Goal: Task Accomplishment & Management: Manage account settings

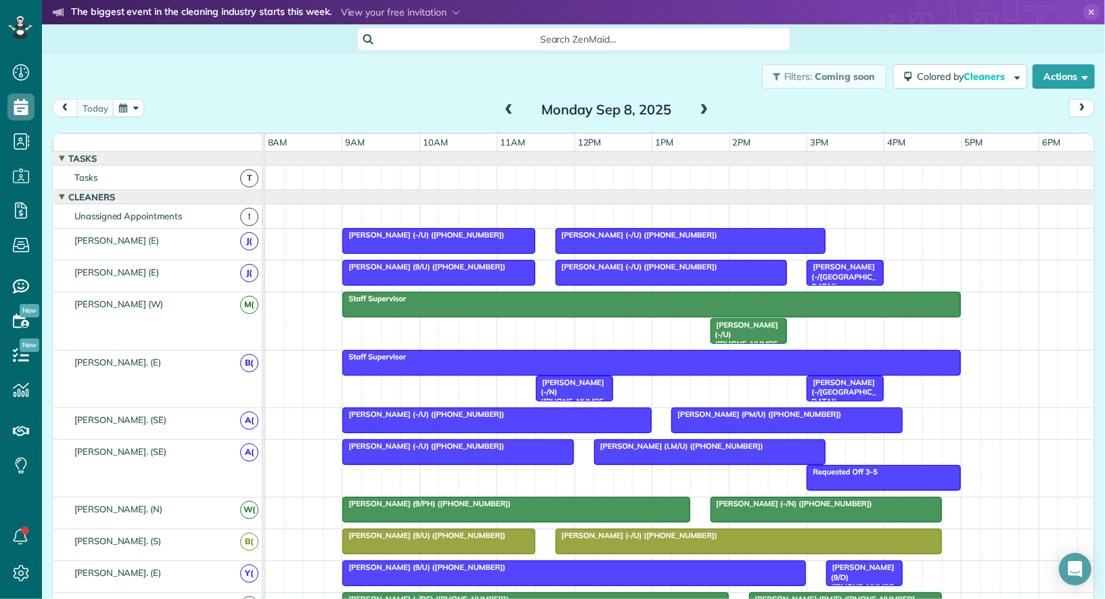
scroll to position [414, 0]
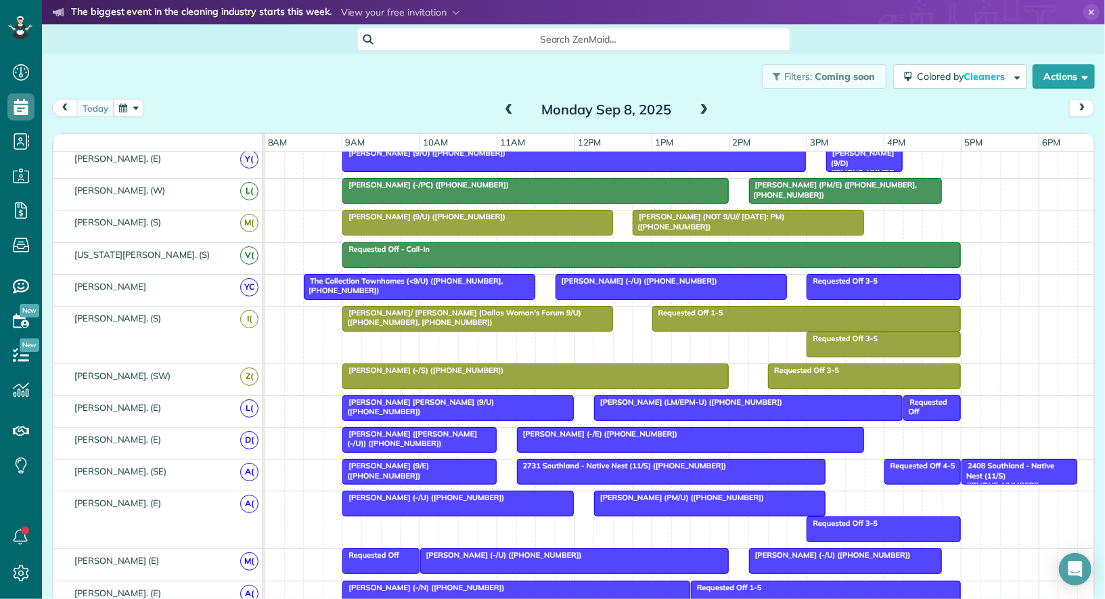
click at [706, 114] on span at bounding box center [704, 110] width 15 height 12
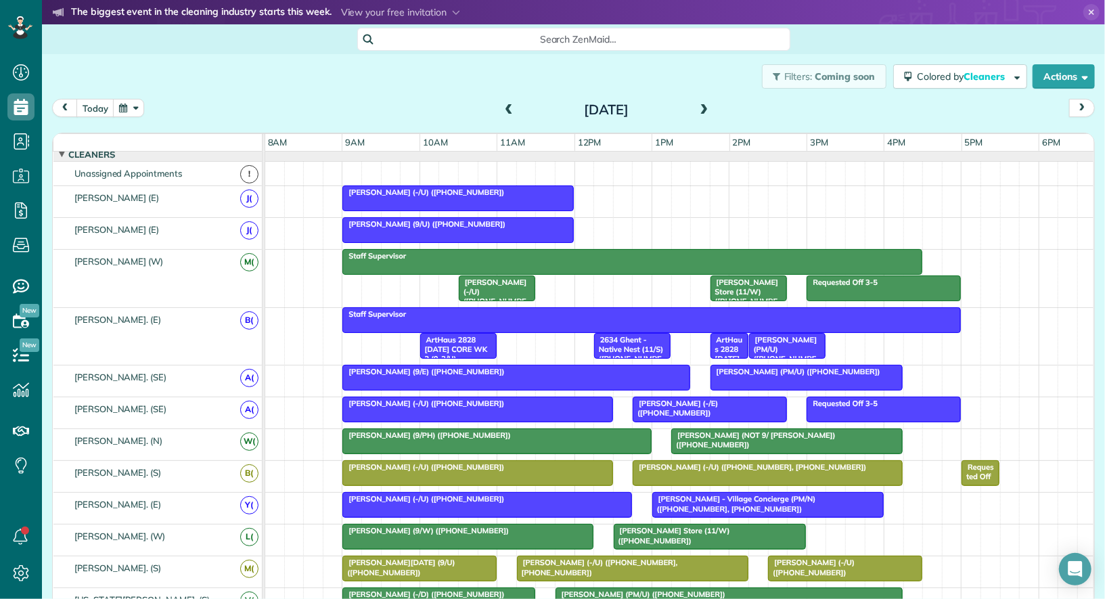
scroll to position [0, 0]
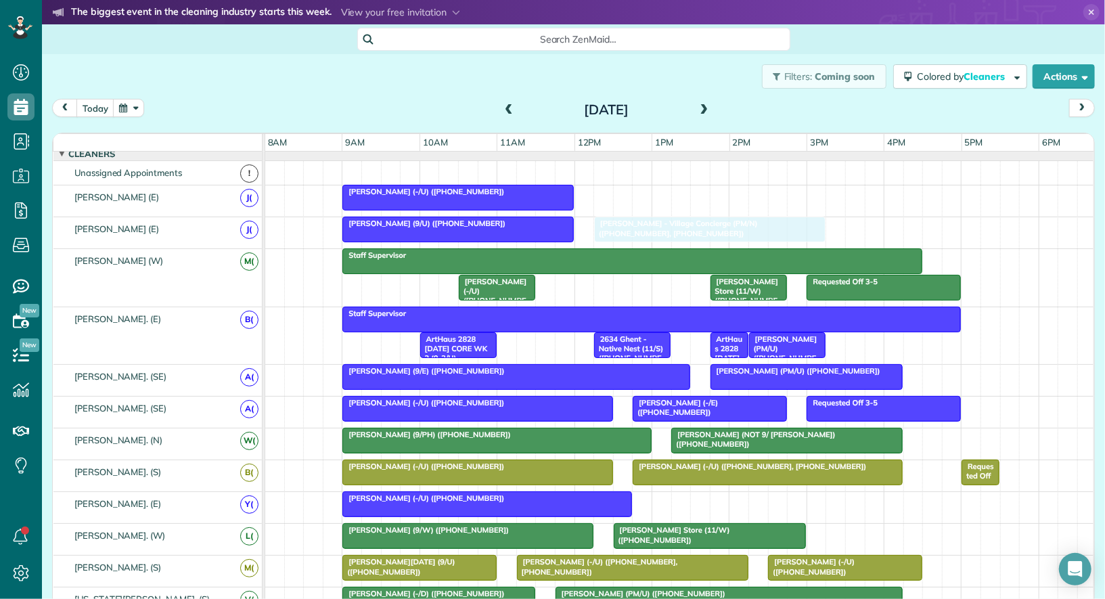
drag, startPoint x: 698, startPoint y: 503, endPoint x: 649, endPoint y: 236, distance: 271.1
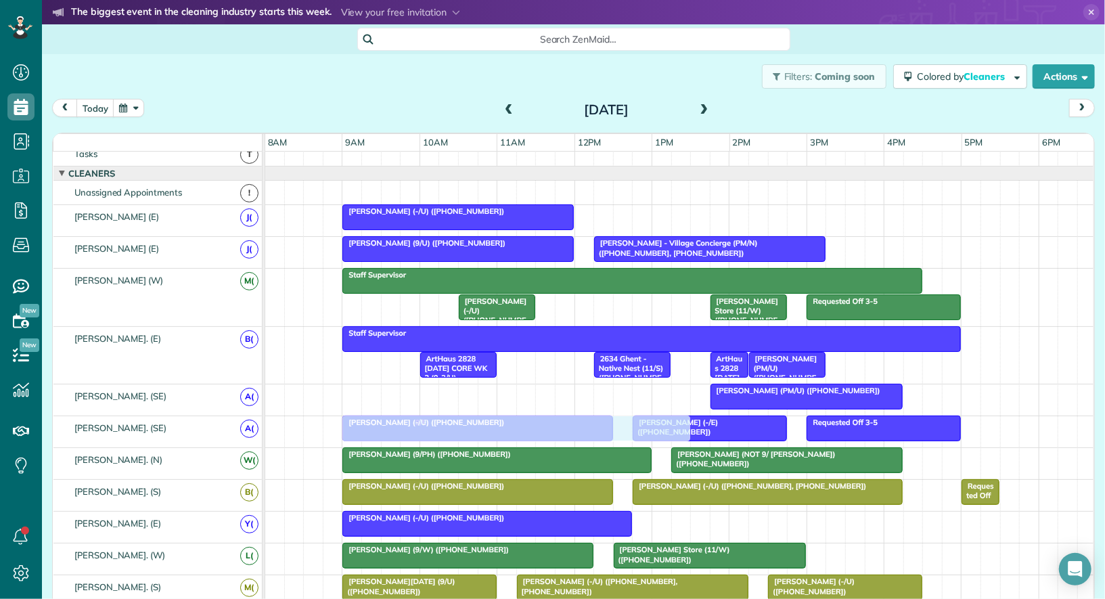
drag, startPoint x: 486, startPoint y: 393, endPoint x: 487, endPoint y: 424, distance: 31.1
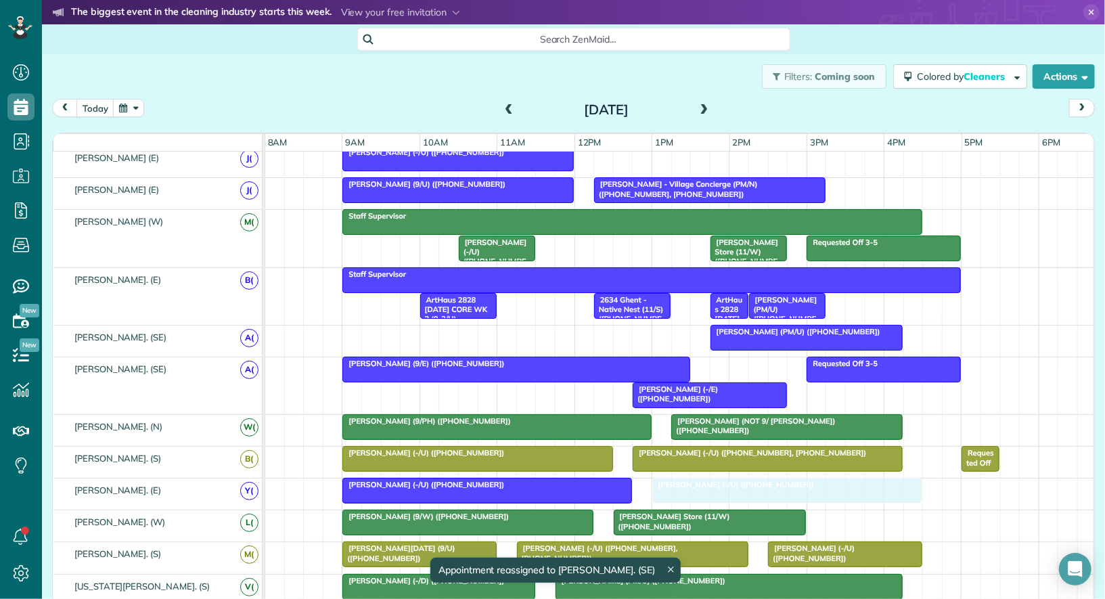
drag, startPoint x: 425, startPoint y: 387, endPoint x: 740, endPoint y: 498, distance: 334.3
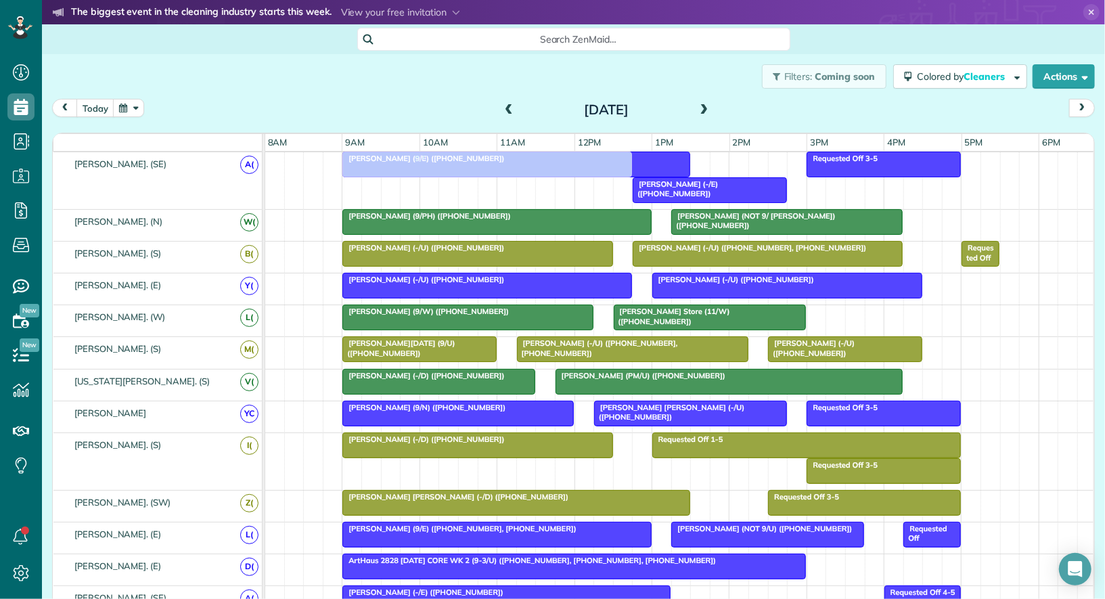
drag, startPoint x: 378, startPoint y: 332, endPoint x: 382, endPoint y: 188, distance: 143.5
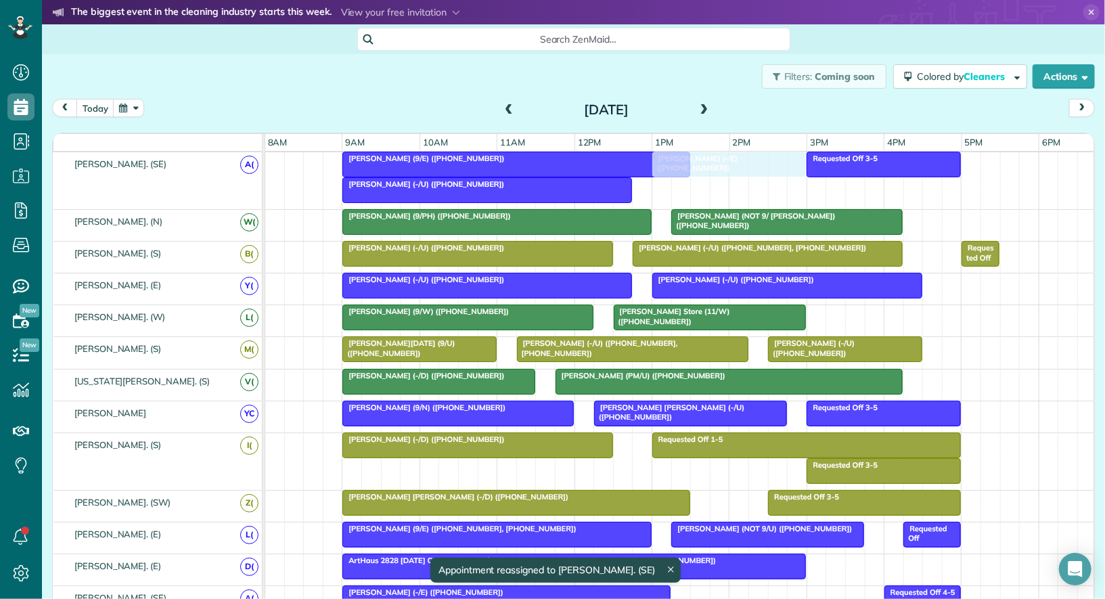
drag, startPoint x: 652, startPoint y: 178, endPoint x: 669, endPoint y: 179, distance: 17.6
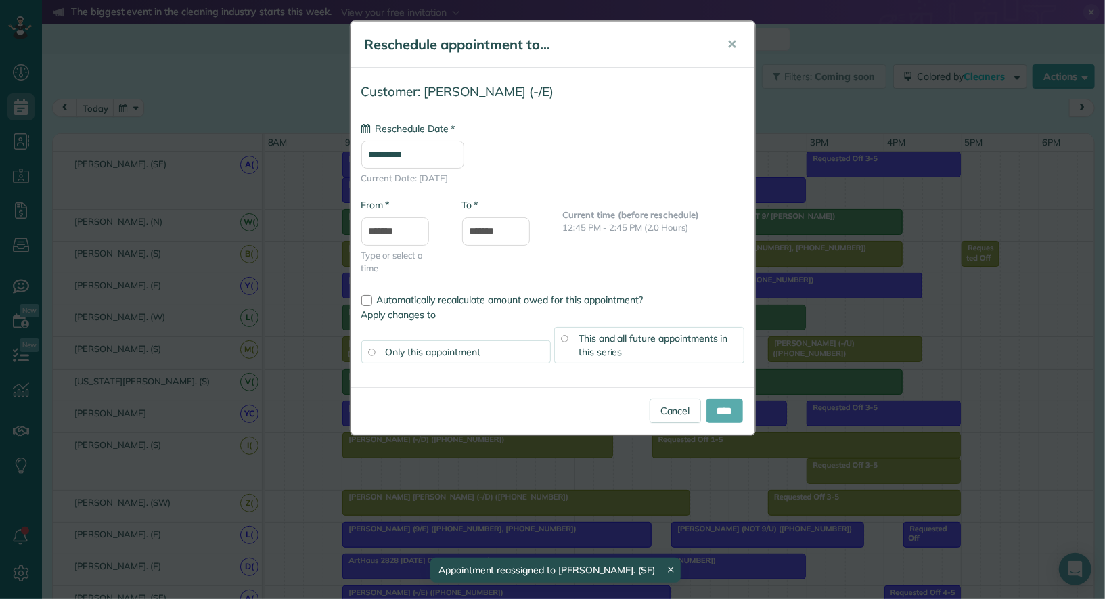
type input "**********"
click at [731, 409] on input "****" at bounding box center [724, 411] width 37 height 24
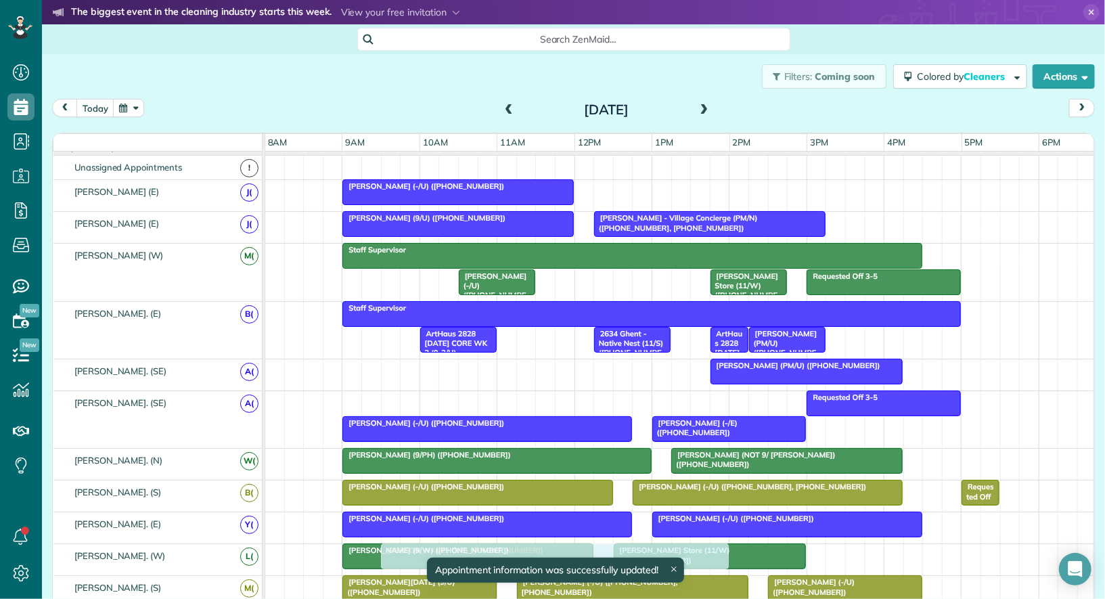
drag, startPoint x: 426, startPoint y: 394, endPoint x: 459, endPoint y: 565, distance: 174.2
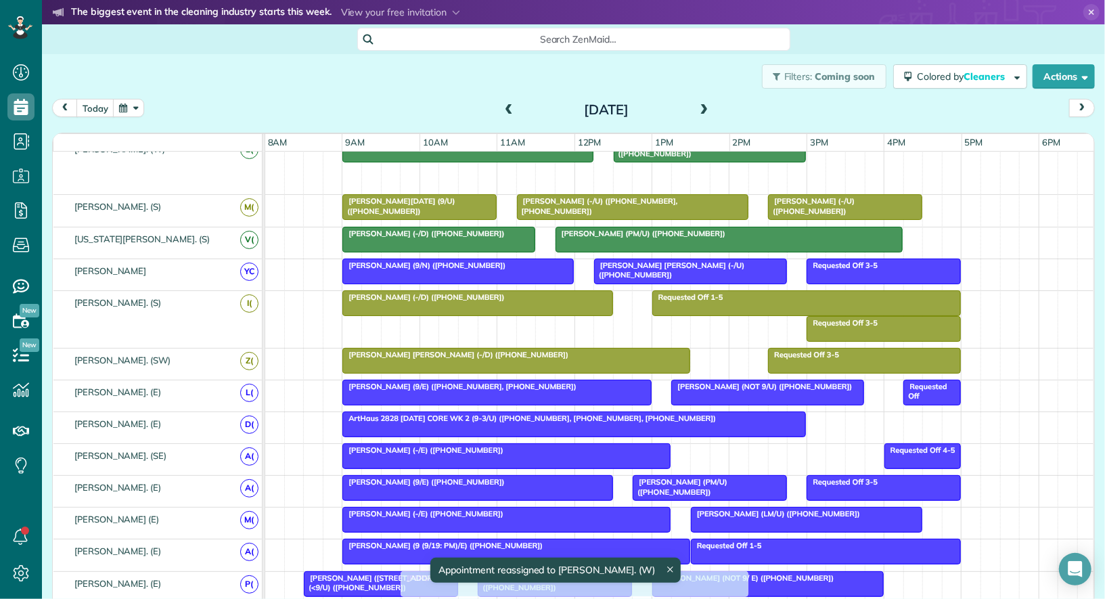
drag, startPoint x: 438, startPoint y: 167, endPoint x: 461, endPoint y: 574, distance: 407.3
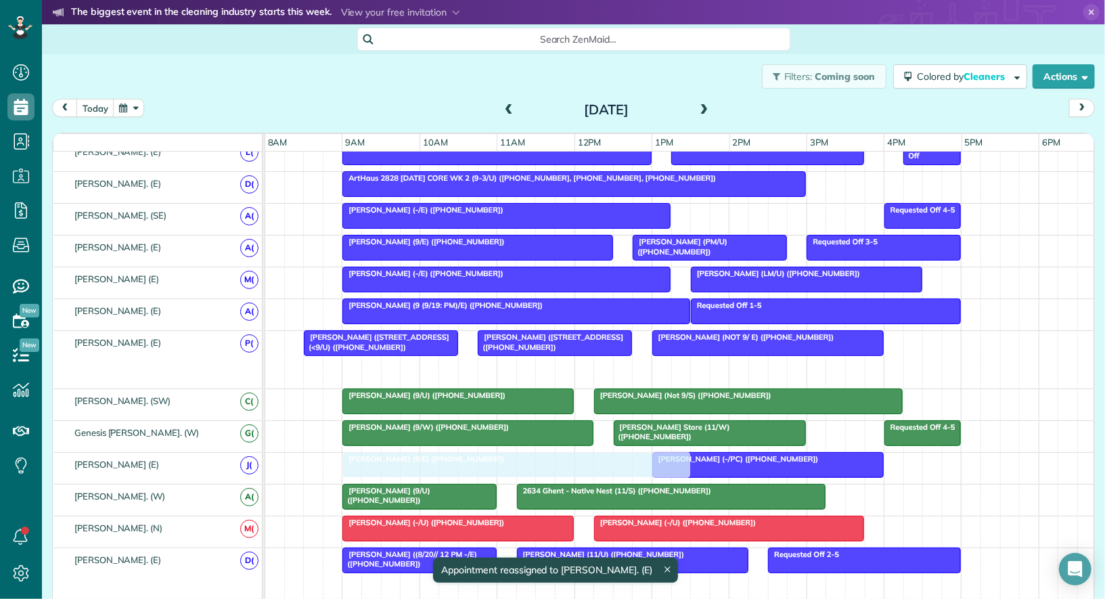
drag, startPoint x: 453, startPoint y: 362, endPoint x: 393, endPoint y: 447, distance: 103.4
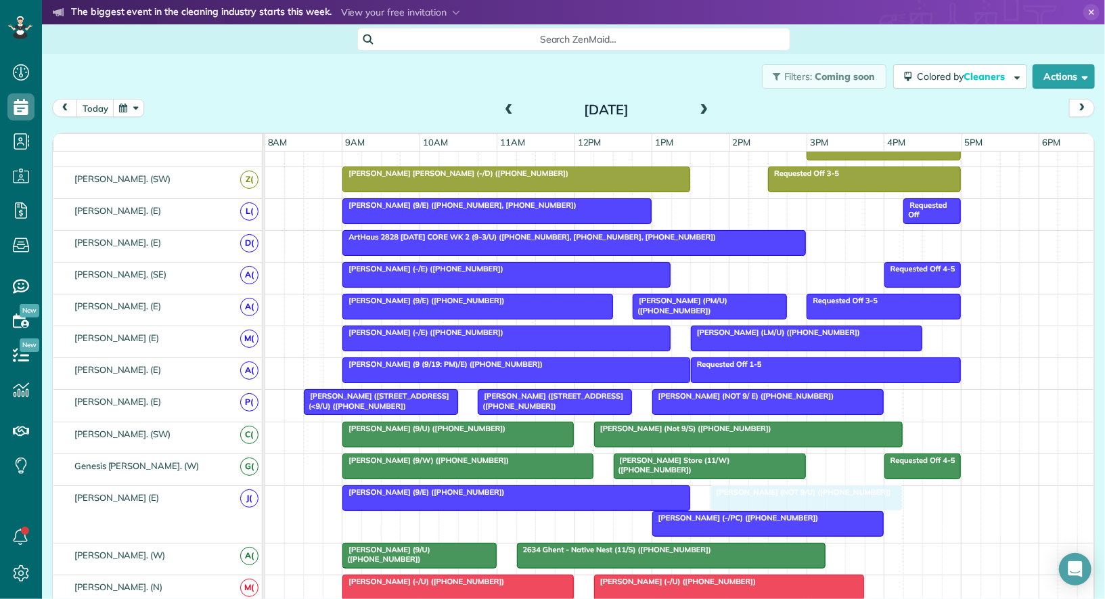
drag, startPoint x: 718, startPoint y: 206, endPoint x: 763, endPoint y: 493, distance: 289.8
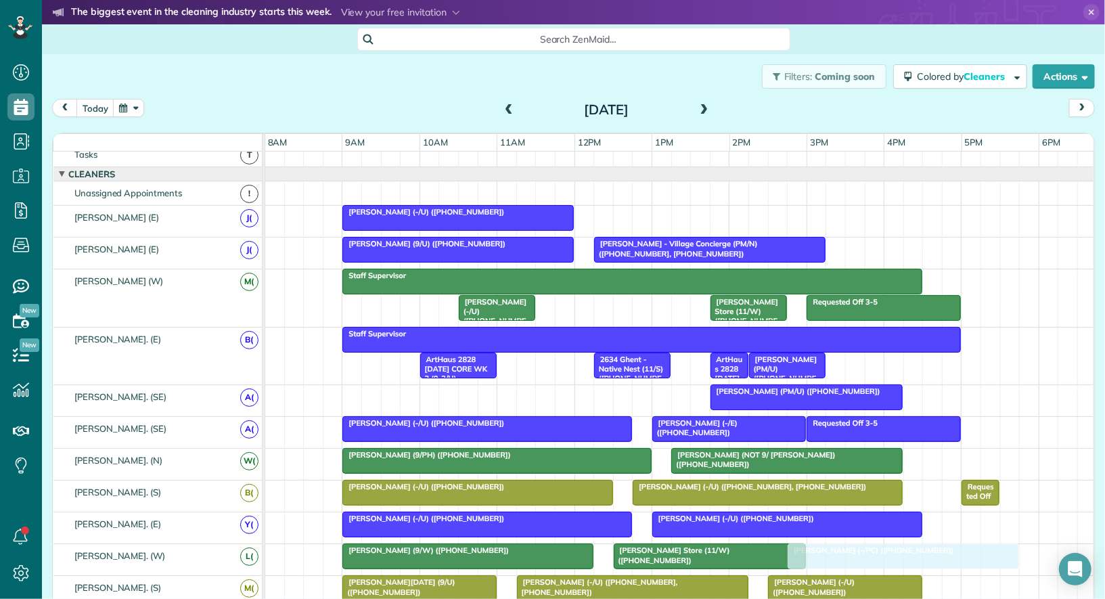
drag, startPoint x: 715, startPoint y: 508, endPoint x: 850, endPoint y: 559, distance: 144.5
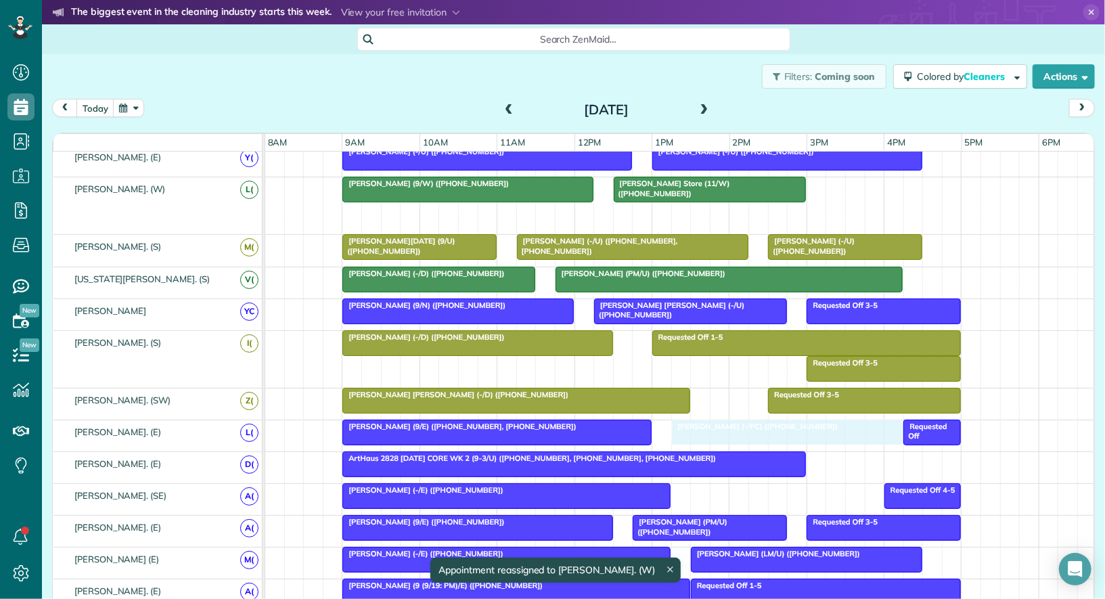
drag, startPoint x: 857, startPoint y: 210, endPoint x: 735, endPoint y: 430, distance: 250.5
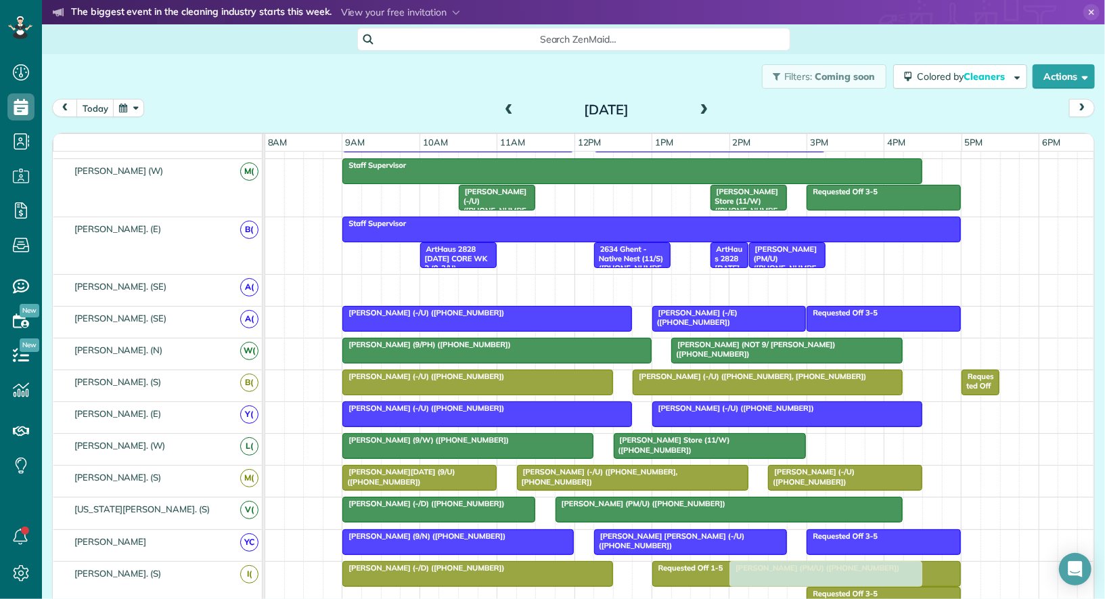
drag, startPoint x: 742, startPoint y: 272, endPoint x: 767, endPoint y: 599, distance: 327.8
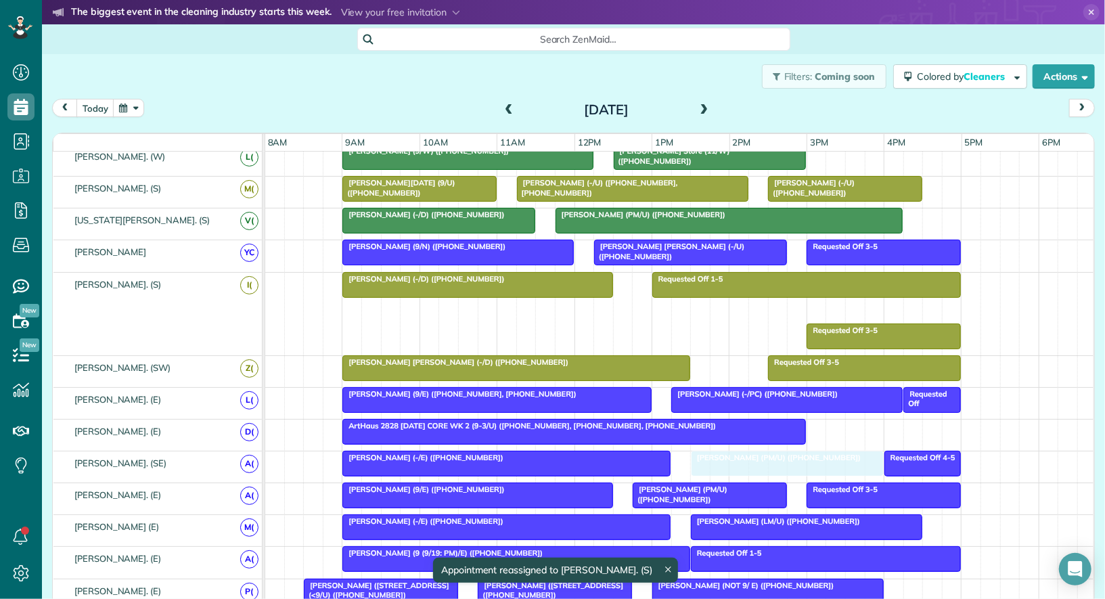
drag, startPoint x: 811, startPoint y: 303, endPoint x: 766, endPoint y: 461, distance: 164.7
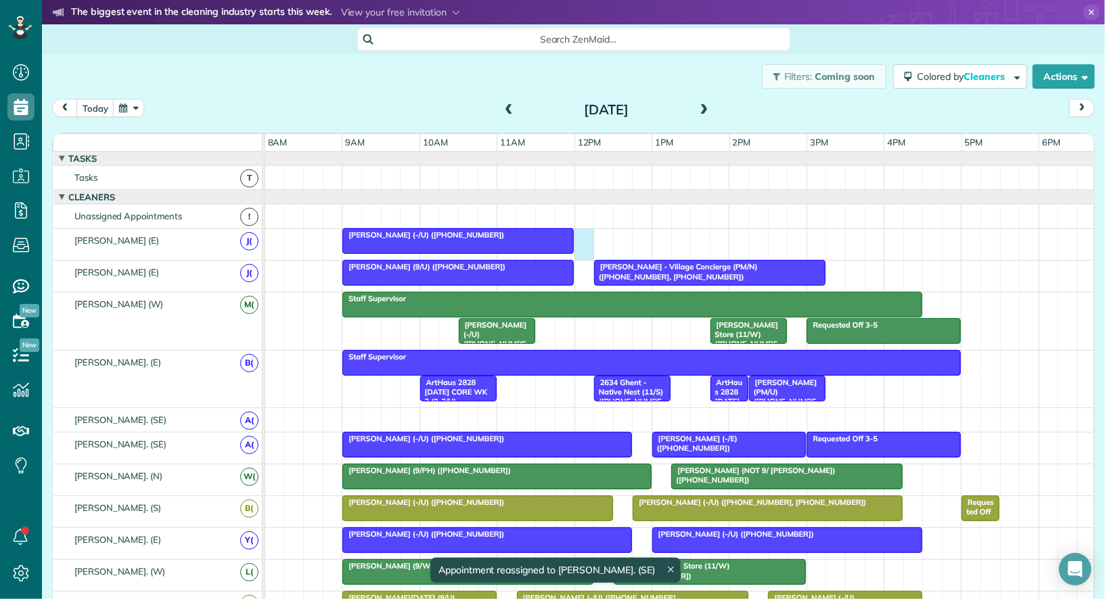
click at [587, 235] on div "[PERSON_NAME] (-/U) ([PHONE_NUMBER])" at bounding box center [680, 244] width 830 height 31
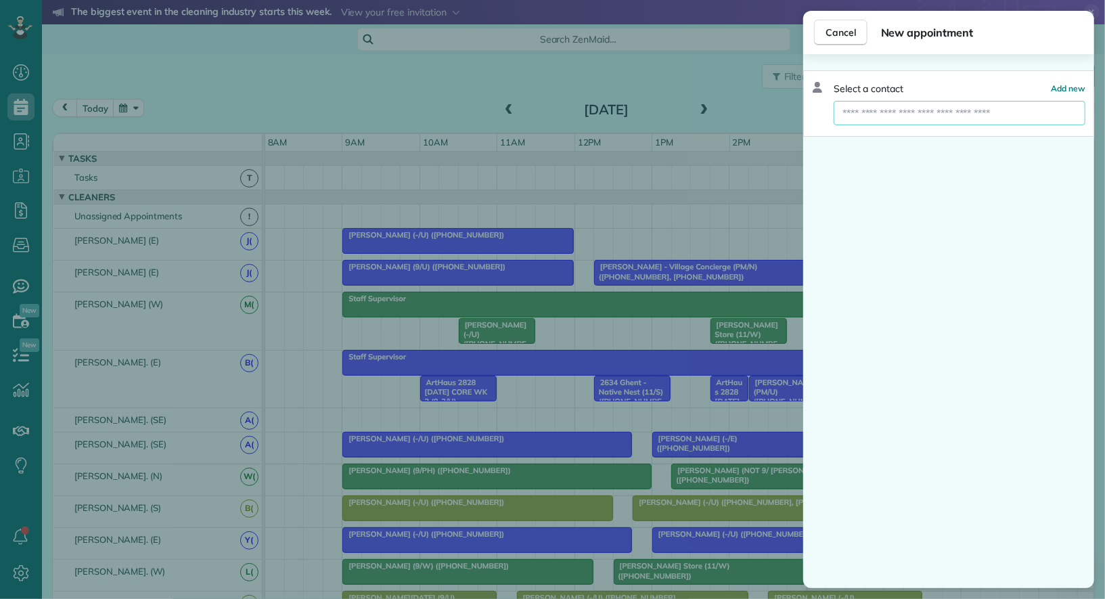
click at [921, 112] on input "text" at bounding box center [960, 113] width 252 height 24
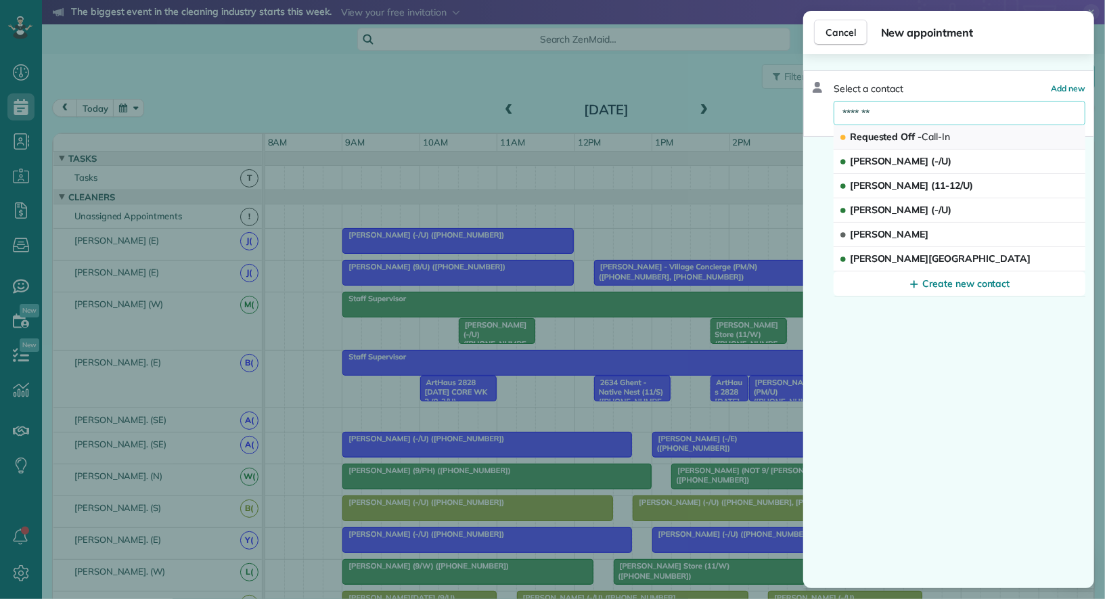
type input "*******"
click at [923, 131] on span "Call-In" at bounding box center [936, 137] width 28 height 12
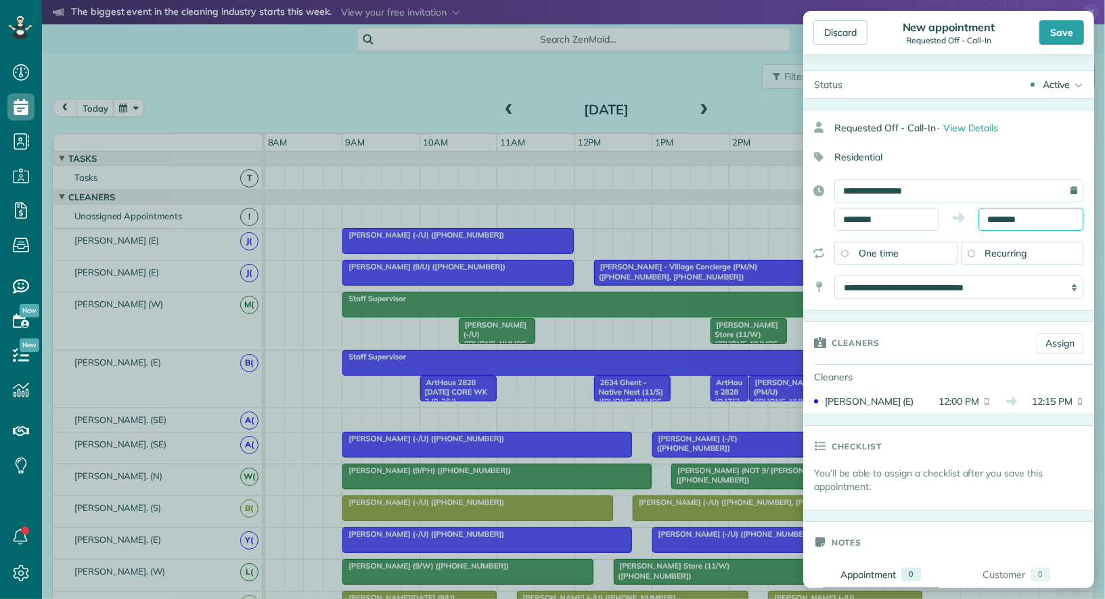
click at [1034, 217] on input "********" at bounding box center [1030, 219] width 105 height 23
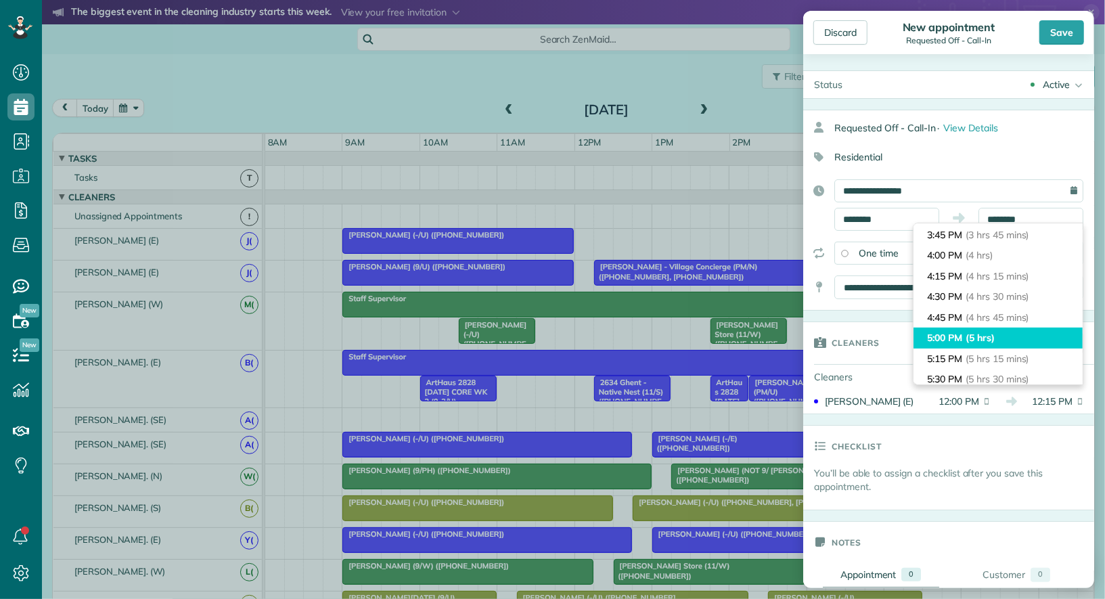
type input "*******"
click at [1000, 330] on li "5:00 PM (5 hrs)" at bounding box center [997, 337] width 169 height 21
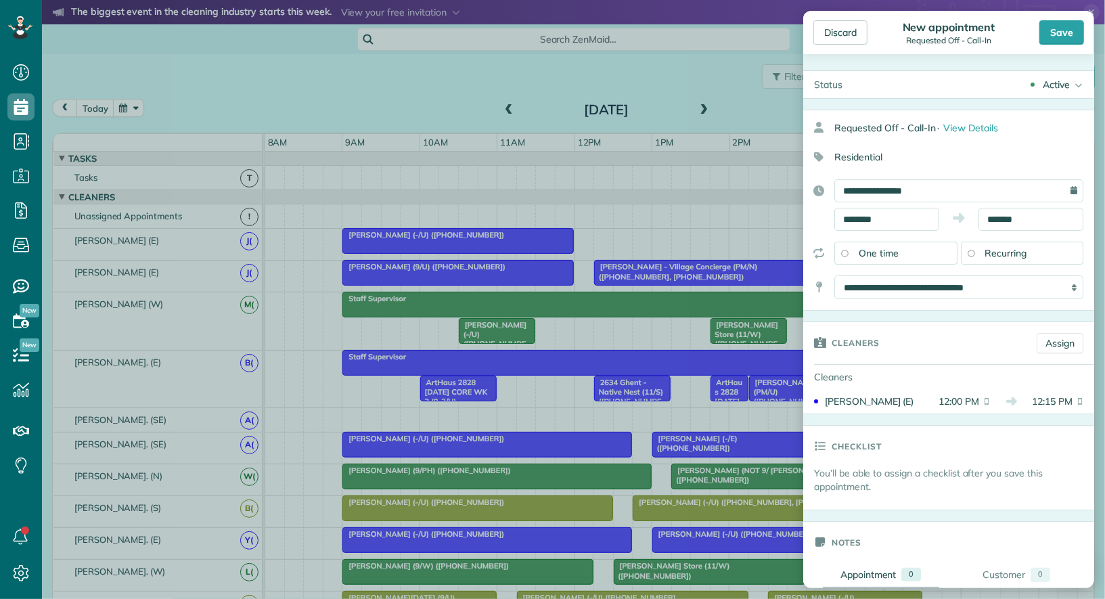
click at [1058, 83] on div "Active" at bounding box center [1056, 85] width 27 height 14
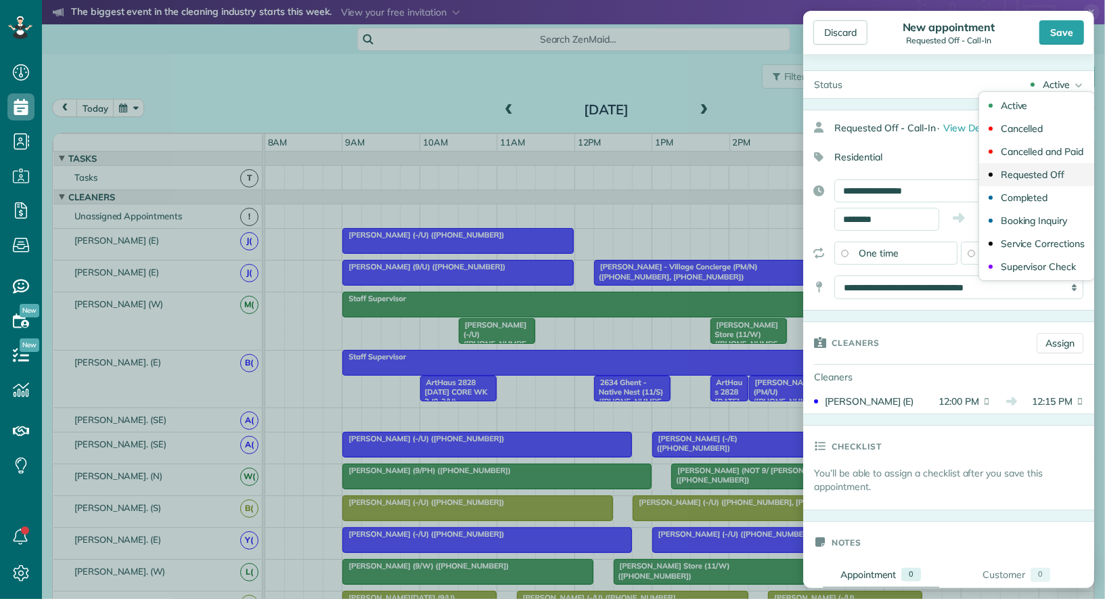
click at [1045, 170] on div "Requested Off" at bounding box center [1033, 174] width 64 height 9
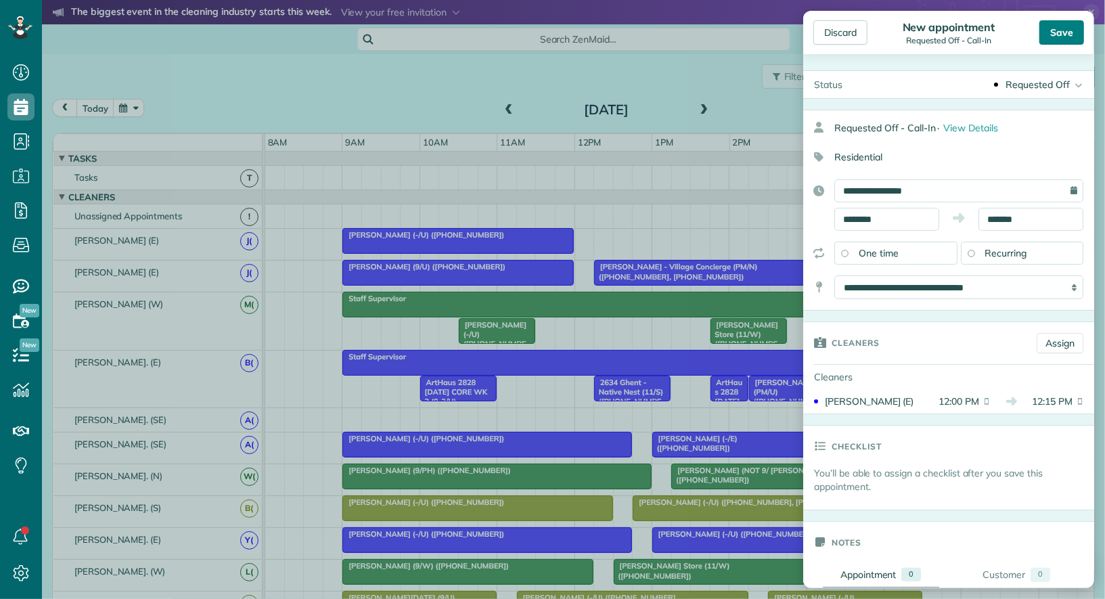
click at [1068, 34] on div "Save" at bounding box center [1061, 32] width 45 height 24
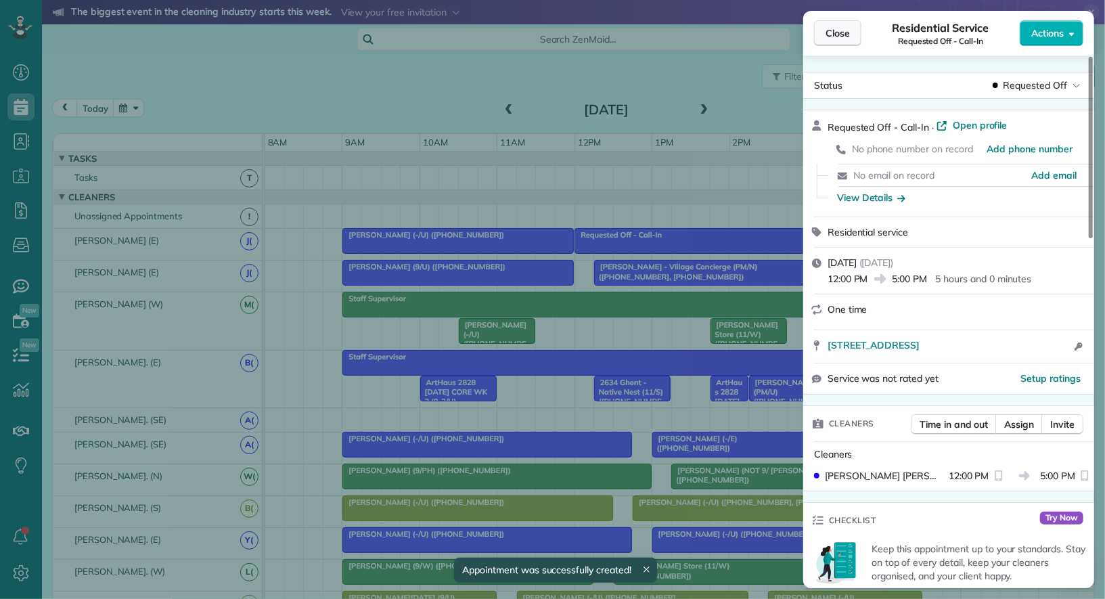
click at [834, 33] on span "Close" at bounding box center [837, 33] width 24 height 14
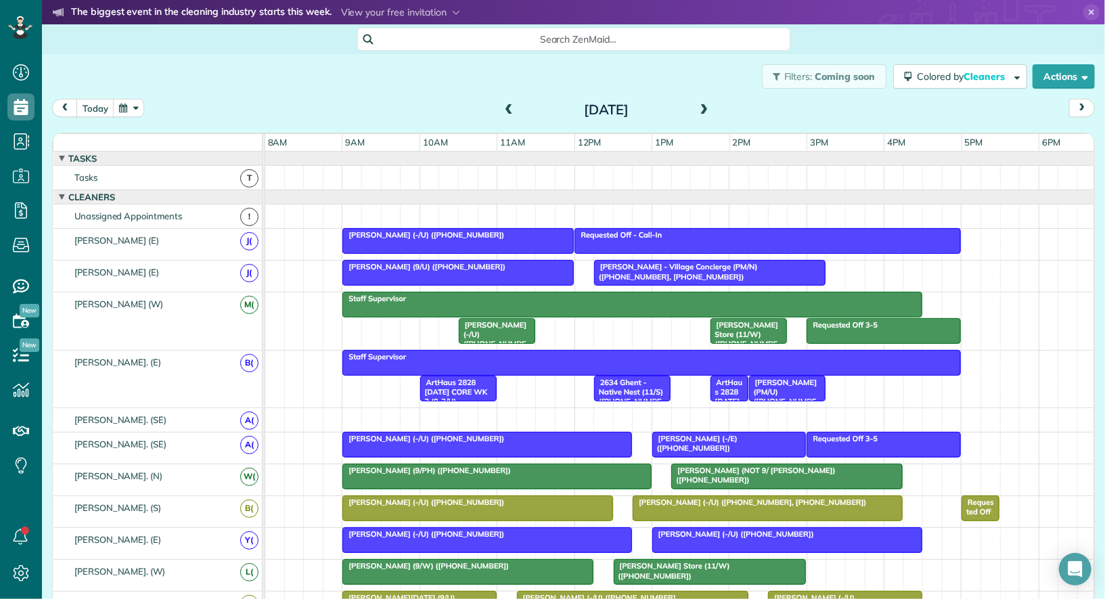
click at [352, 418] on div at bounding box center [680, 420] width 830 height 24
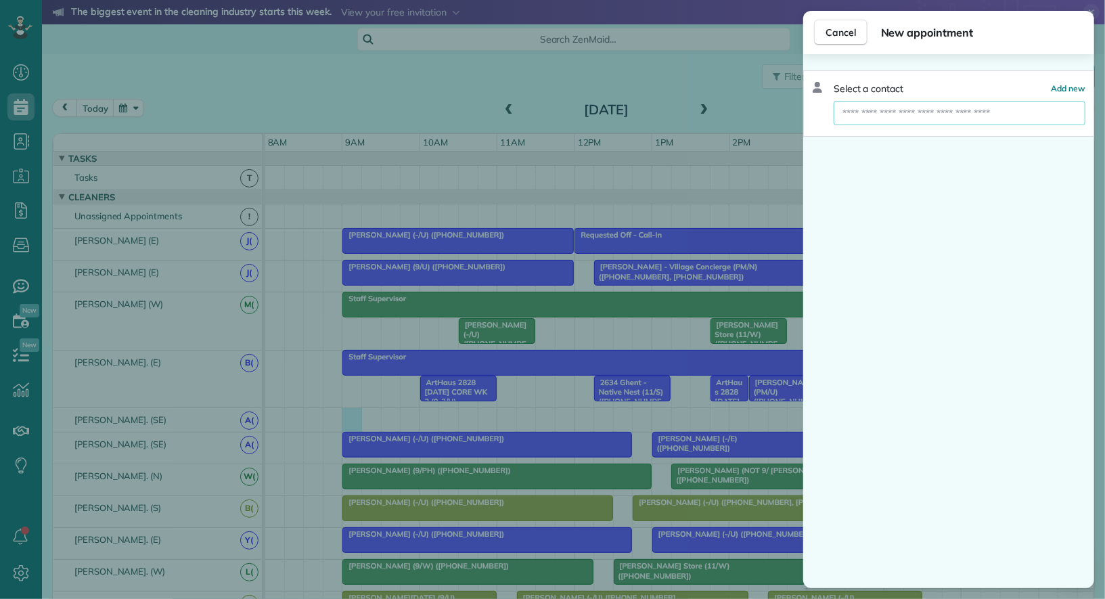
click at [920, 112] on input "text" at bounding box center [960, 113] width 252 height 24
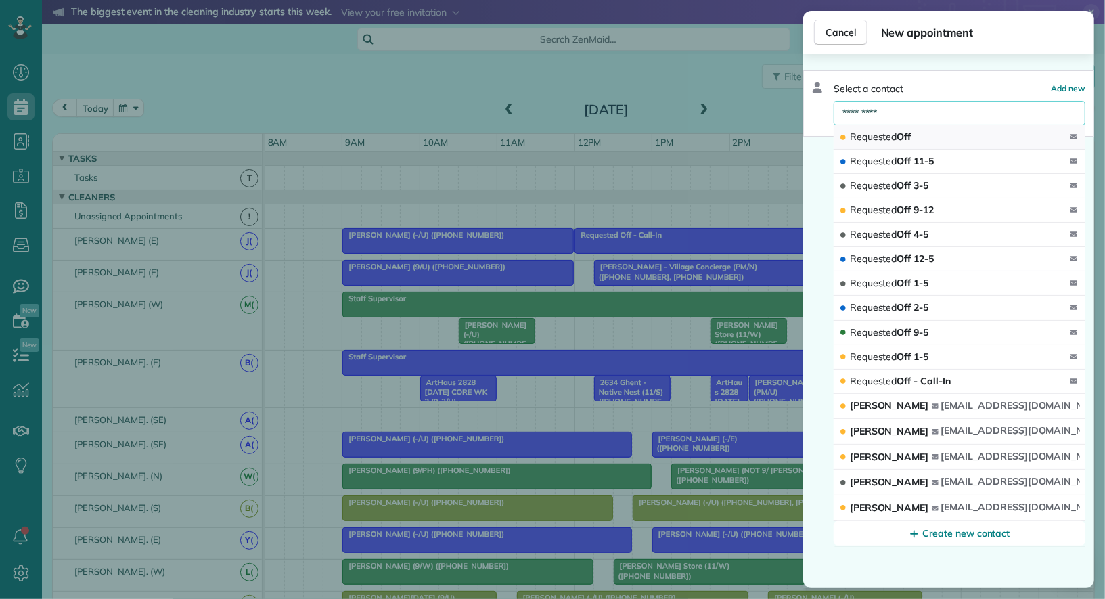
type input "*********"
click at [911, 139] on span "Requested Off" at bounding box center [881, 137] width 62 height 12
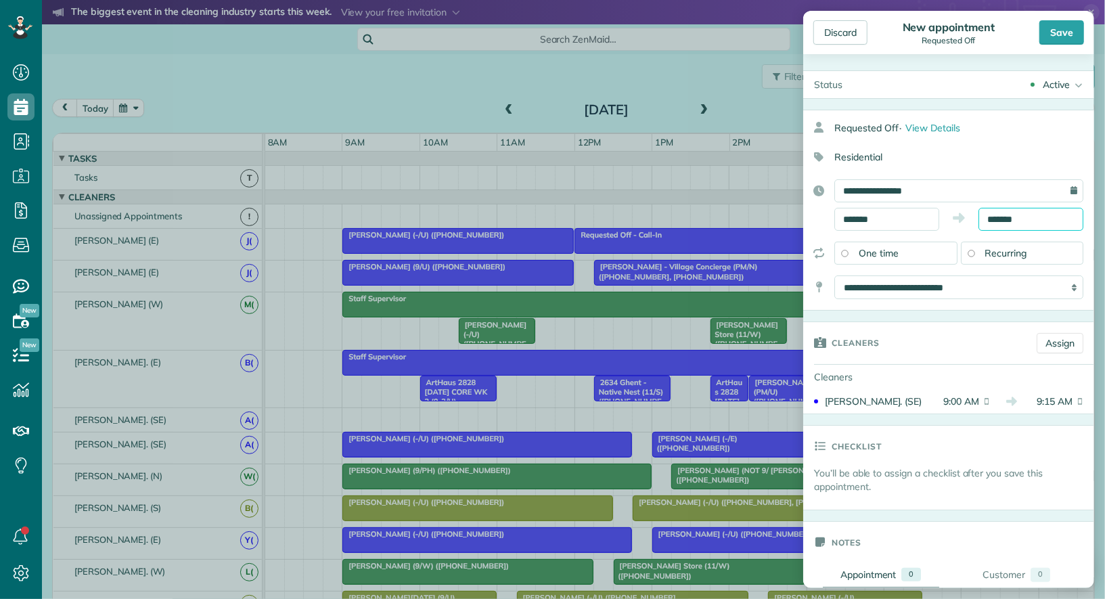
click at [1021, 214] on input "*******" at bounding box center [1030, 219] width 105 height 23
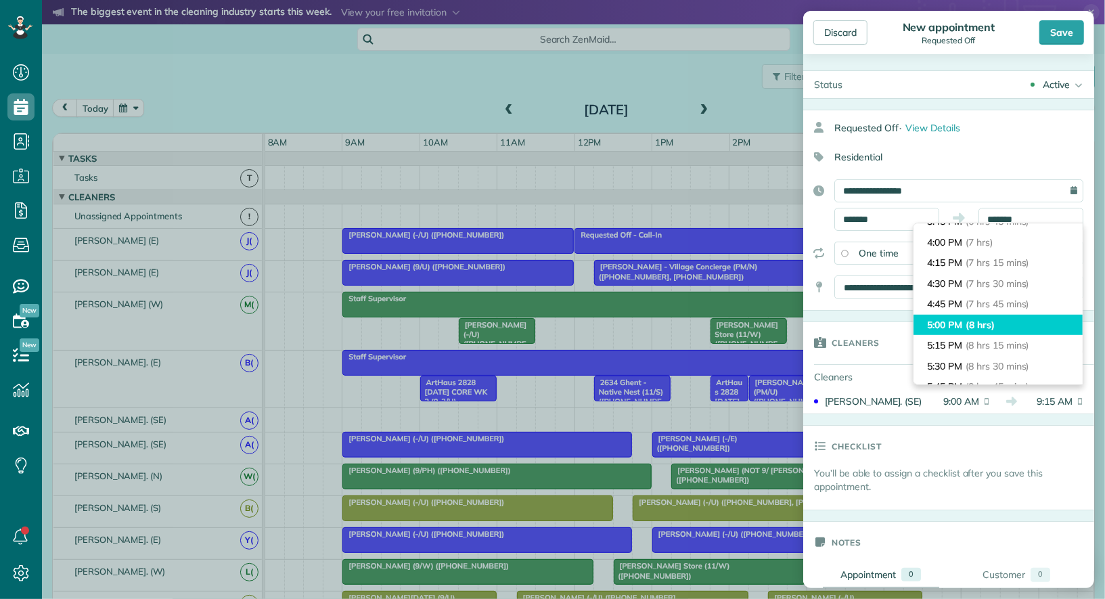
type input "*******"
click at [1010, 319] on li "5:00 PM (8 hrs)" at bounding box center [997, 325] width 169 height 21
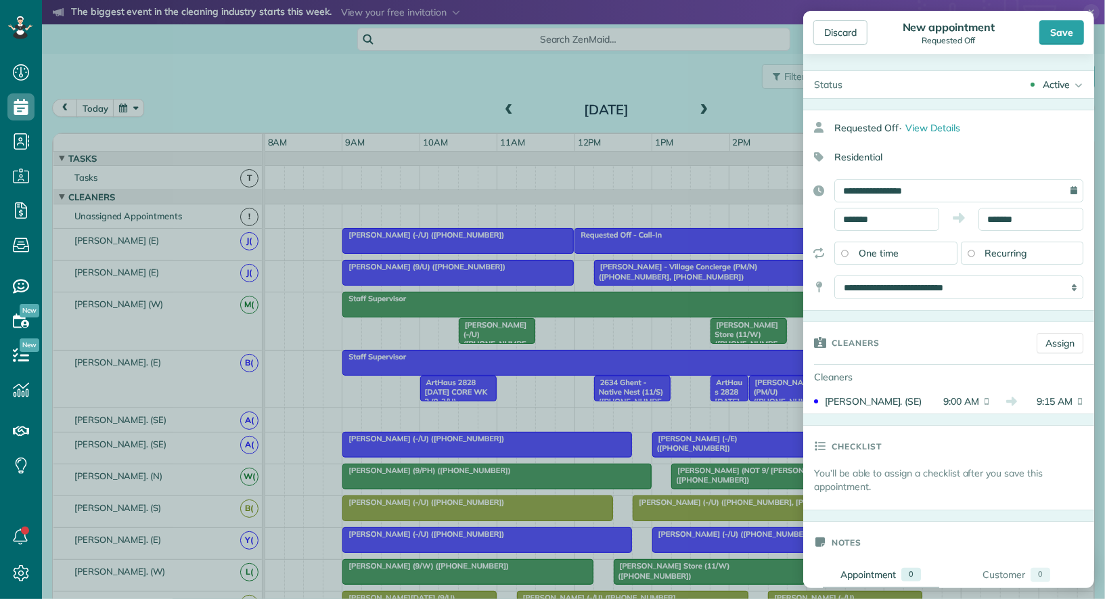
click at [1060, 83] on div "Active" at bounding box center [1056, 85] width 27 height 14
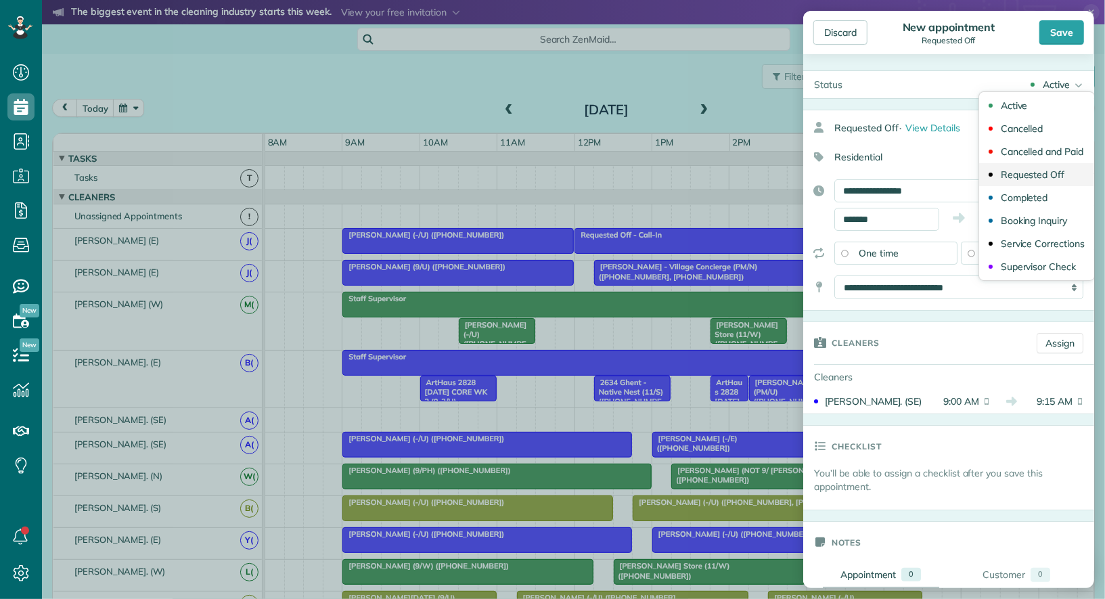
click at [1058, 178] on div "Requested Off" at bounding box center [1033, 174] width 64 height 9
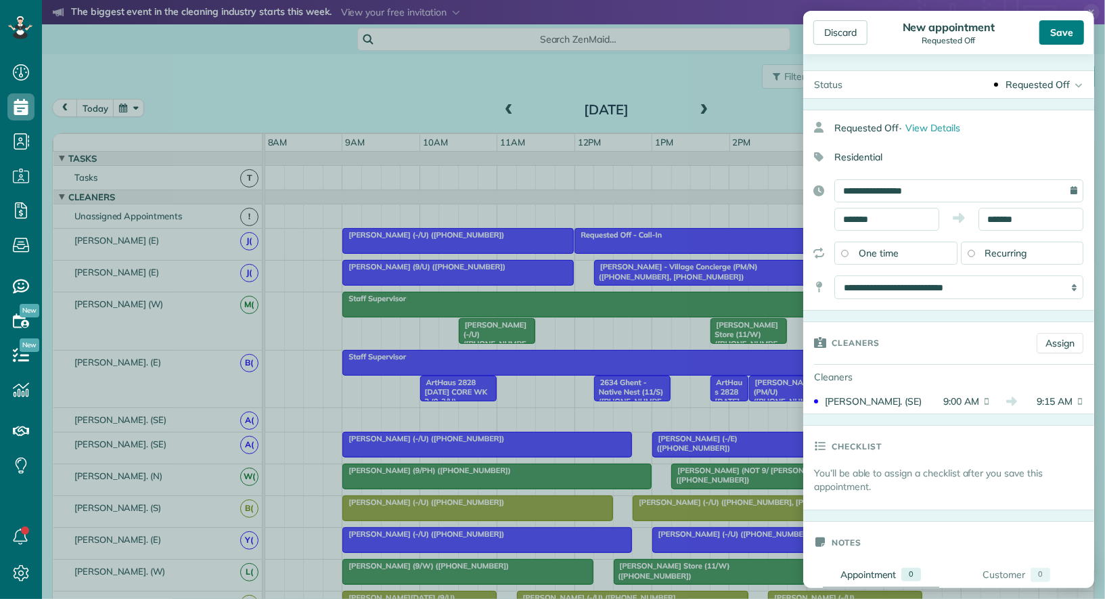
click at [1063, 32] on div "Save" at bounding box center [1061, 32] width 45 height 24
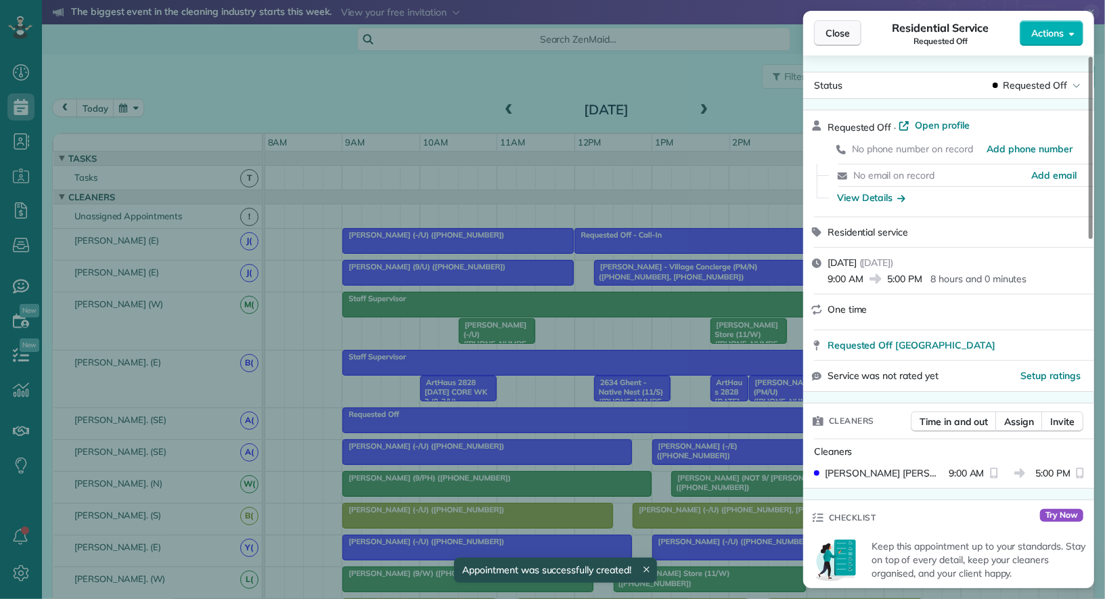
click at [832, 27] on span "Close" at bounding box center [837, 33] width 24 height 14
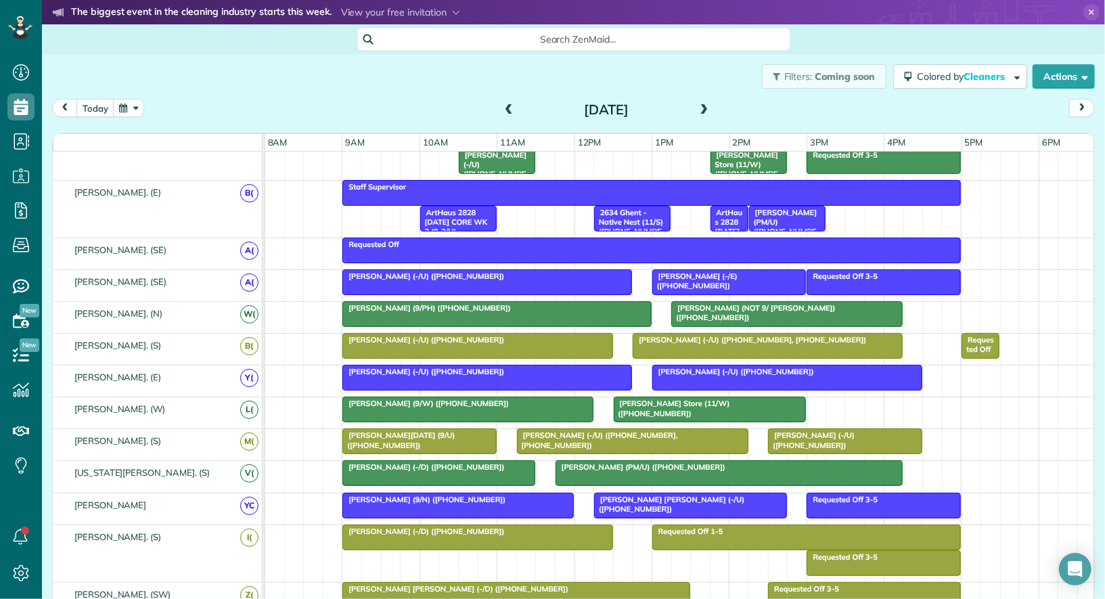
click at [703, 279] on div at bounding box center [729, 282] width 153 height 24
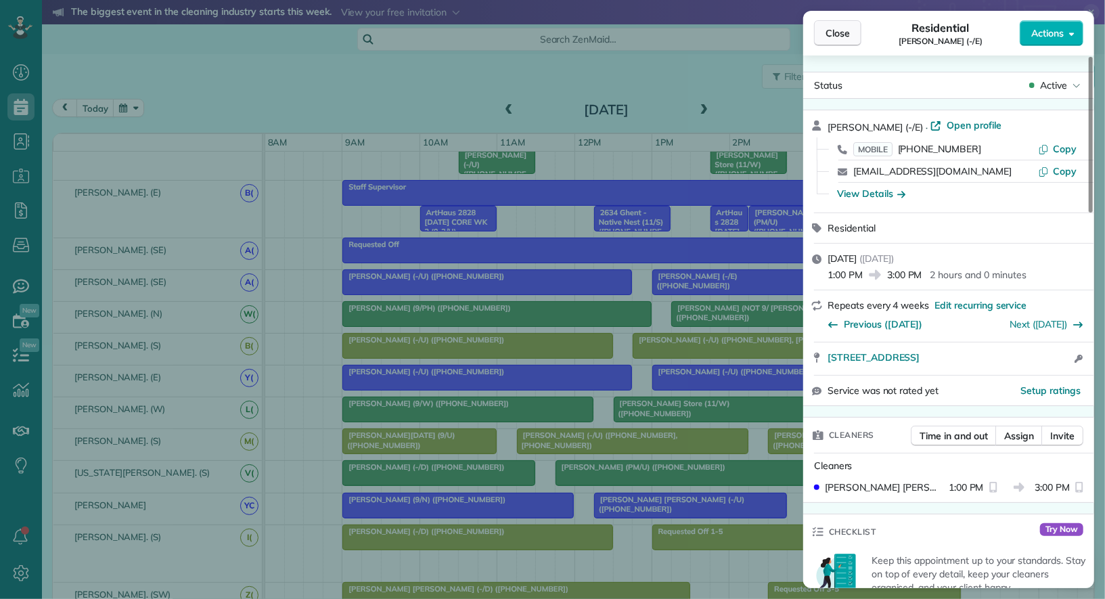
click at [831, 26] on span "Close" at bounding box center [837, 33] width 24 height 14
